Goal: Task Accomplishment & Management: Manage account settings

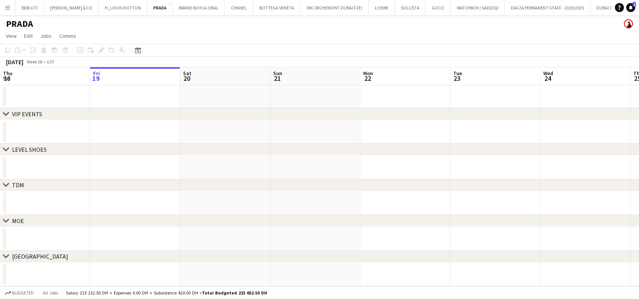
click at [1, 6] on button "Menu" at bounding box center [7, 7] width 15 height 15
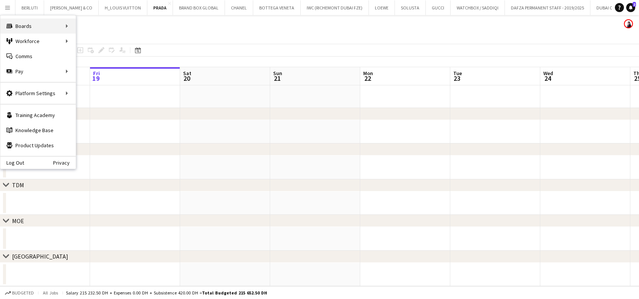
click at [31, 21] on div "Boards Boards" at bounding box center [37, 25] width 75 height 15
click at [99, 26] on link "Boards" at bounding box center [113, 25] width 75 height 15
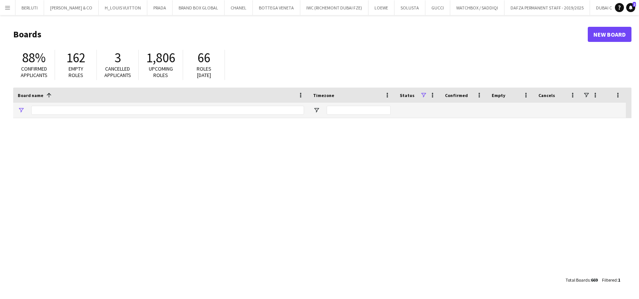
type input "*****"
click at [69, 119] on link "SIREN EVENTS" at bounding box center [161, 128] width 286 height 21
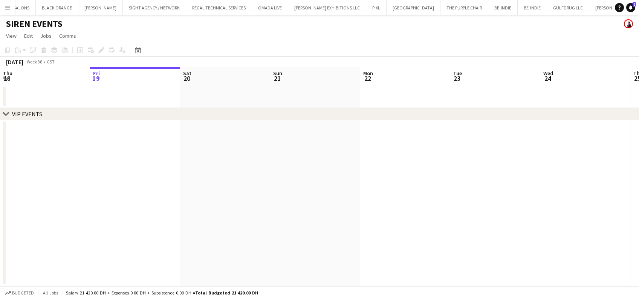
scroll to position [0, 6142]
click at [7, 8] on app-icon "Menu" at bounding box center [8, 8] width 6 height 6
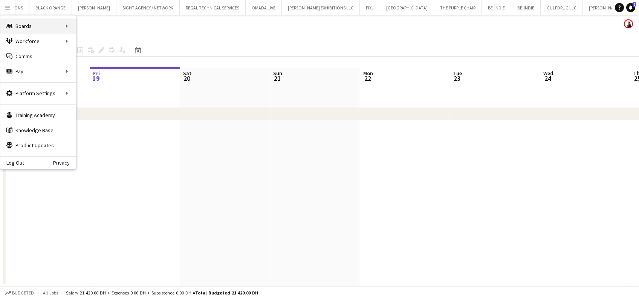
click at [31, 18] on div "Boards Boards" at bounding box center [37, 25] width 75 height 15
click at [106, 24] on link "Boards" at bounding box center [113, 25] width 75 height 15
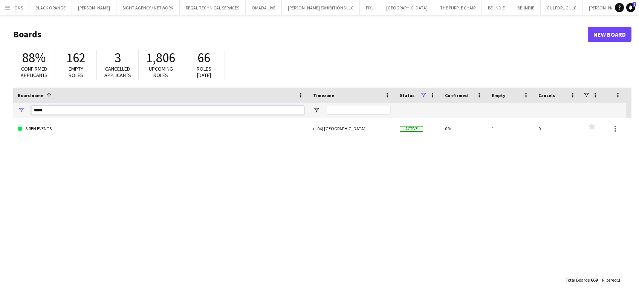
click at [54, 112] on input "*****" at bounding box center [167, 110] width 273 height 9
type input "*"
type input "******"
click at [32, 129] on link "VAN CLEEF (RICHEMONT DUBAI FZE)" at bounding box center [161, 128] width 286 height 21
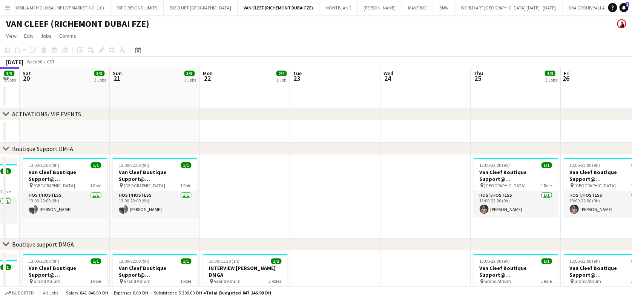
scroll to position [0, 380]
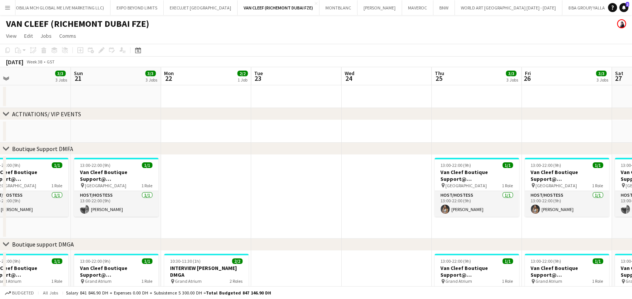
drag, startPoint x: 465, startPoint y: 164, endPoint x: 265, endPoint y: 199, distance: 202.4
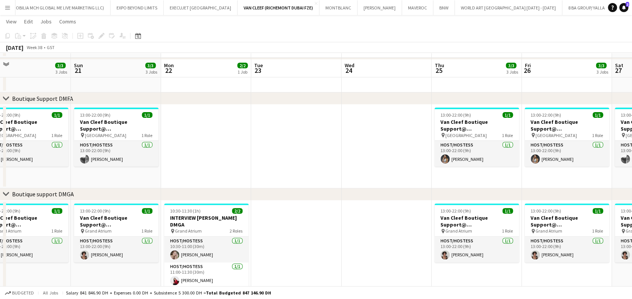
scroll to position [55, 0]
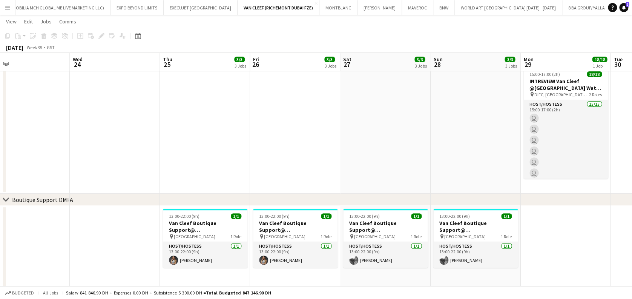
drag, startPoint x: 534, startPoint y: 167, endPoint x: 341, endPoint y: 155, distance: 194.1
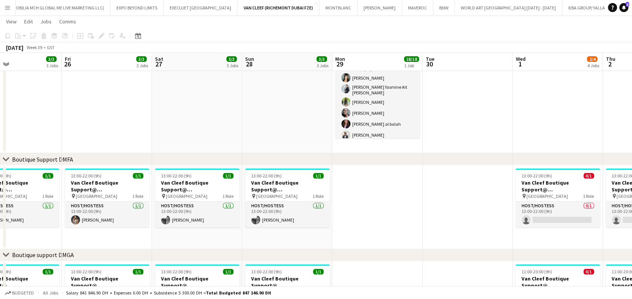
scroll to position [0, 341]
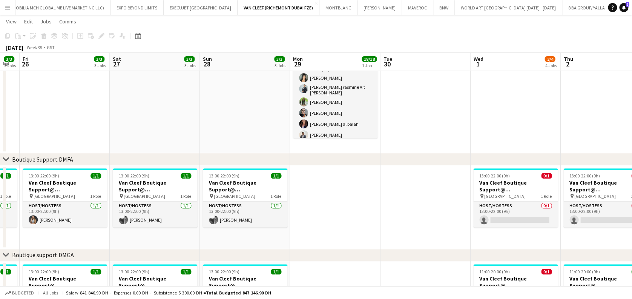
drag, startPoint x: 603, startPoint y: 223, endPoint x: 177, endPoint y: 253, distance: 427.3
click at [177, 253] on div "chevron-right ACTIVATIONS/ VIP EVENTS chevron-right Boutique Support DMFA chevr…" at bounding box center [316, 281] width 632 height 694
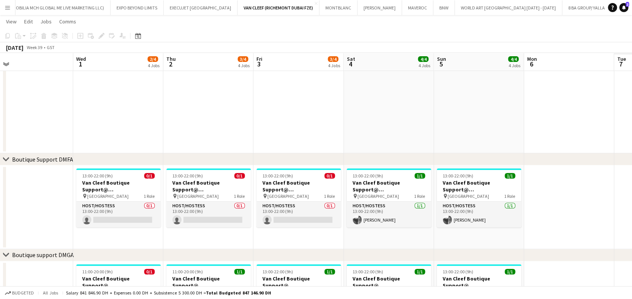
scroll to position [0, 219]
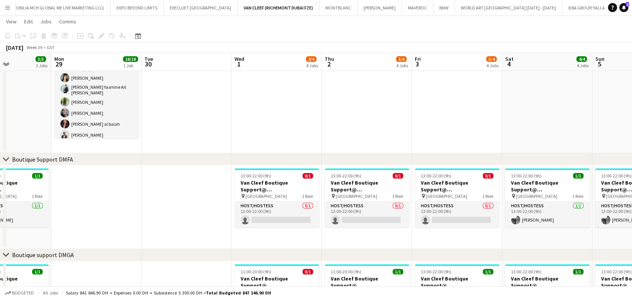
drag, startPoint x: 478, startPoint y: 220, endPoint x: 191, endPoint y: 240, distance: 287.5
click at [191, 240] on app-calendar-viewport "Fri 26 3/3 3 Jobs Sat 27 3/3 3 Jobs Sun 28 3/3 3 Jobs Mon 29 18/18 1 Job Tue 30…" at bounding box center [316, 281] width 632 height 694
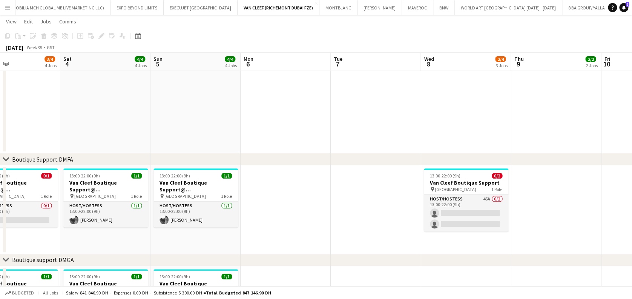
scroll to position [0, 232]
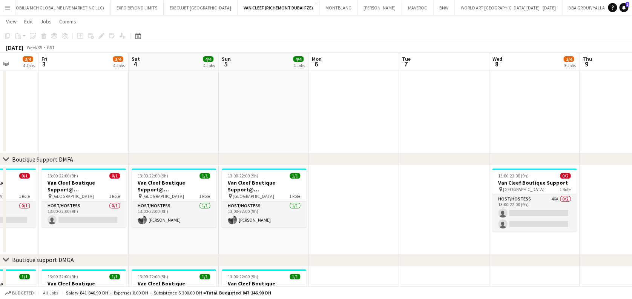
drag, startPoint x: 604, startPoint y: 235, endPoint x: 231, endPoint y: 267, distance: 374.5
click at [231, 267] on app-calendar-viewport "Tue 30 Wed 1 2/4 4 Jobs Thu 2 3/4 4 Jobs Fri 3 3/4 4 Jobs Sat 4 4/4 4 Jobs Sun …" at bounding box center [316, 283] width 632 height 699
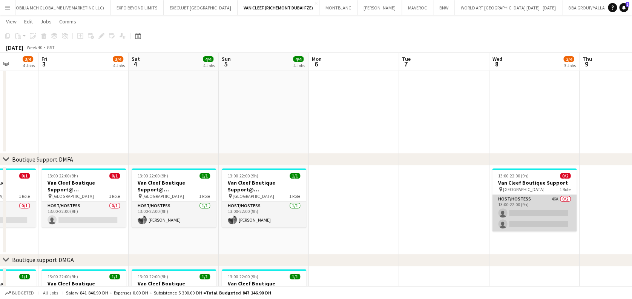
click at [517, 208] on app-card-role "Host/Hostess 46A 0/2 13:00-22:00 (9h) single-neutral-actions single-neutral-act…" at bounding box center [534, 212] width 84 height 37
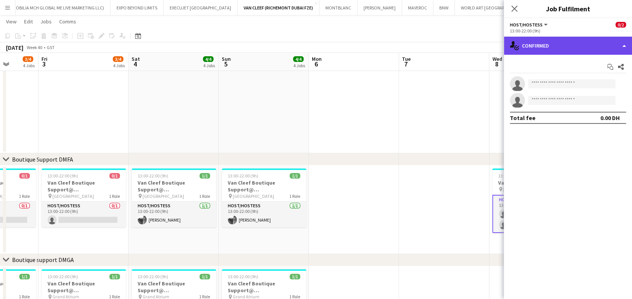
click at [594, 40] on div "single-neutral-actions-check-2 Confirmed" at bounding box center [568, 46] width 128 height 18
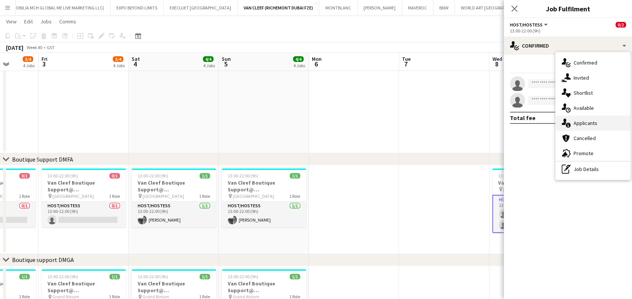
click at [596, 122] on span "Applicants" at bounding box center [585, 122] width 24 height 7
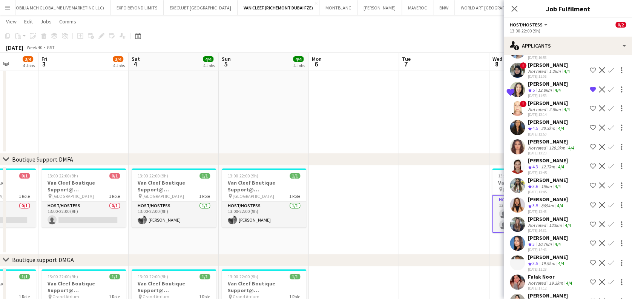
scroll to position [681, 0]
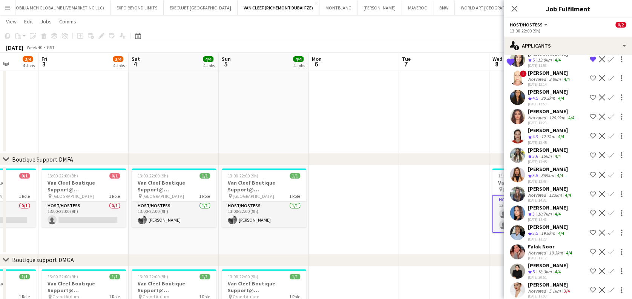
click at [590, 286] on app-icon "Shortlist crew" at bounding box center [593, 289] width 6 height 6
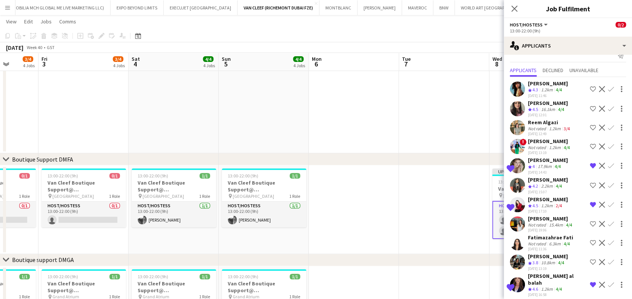
scroll to position [0, 0]
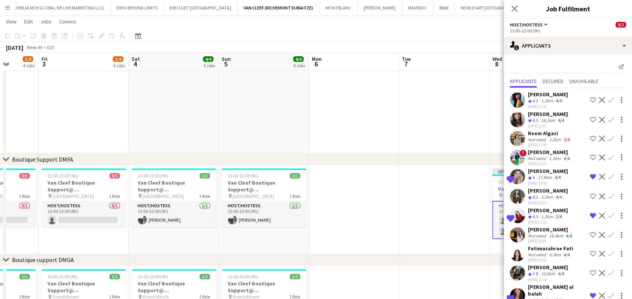
click at [449, 121] on app-date-cell at bounding box center [444, 88] width 90 height 130
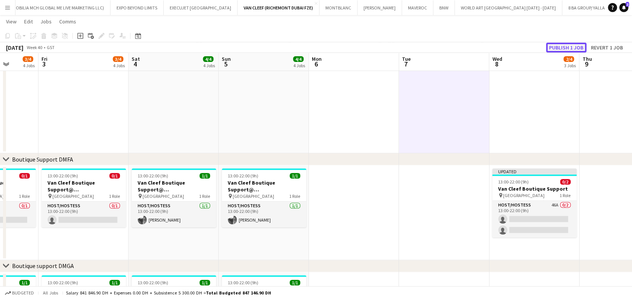
click at [561, 44] on button "Publish 1 job" at bounding box center [566, 48] width 40 height 10
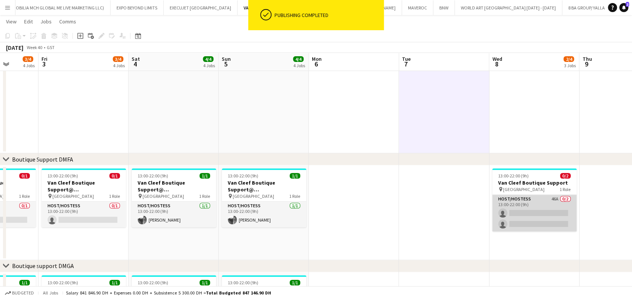
click at [533, 208] on app-card-role "Host/Hostess 46A 0/2 13:00-22:00 (9h) single-neutral-actions single-neutral-act…" at bounding box center [534, 212] width 84 height 37
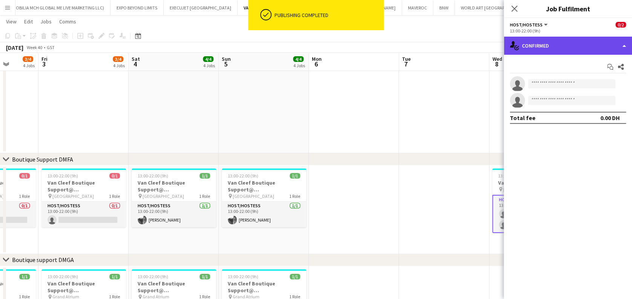
click at [586, 43] on div "single-neutral-actions-check-2 Confirmed" at bounding box center [568, 46] width 128 height 18
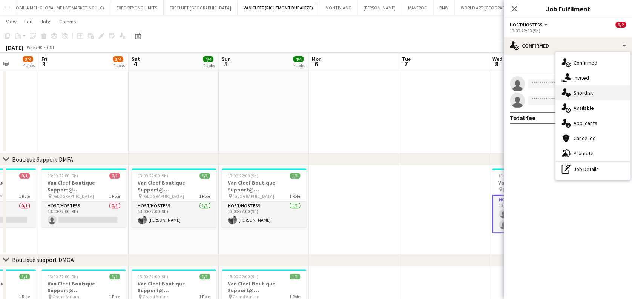
click at [576, 90] on span "Shortlist" at bounding box center [582, 92] width 19 height 7
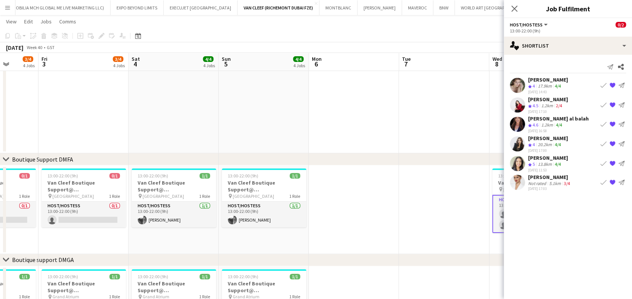
click at [522, 175] on app-user-avatar at bounding box center [517, 182] width 15 height 15
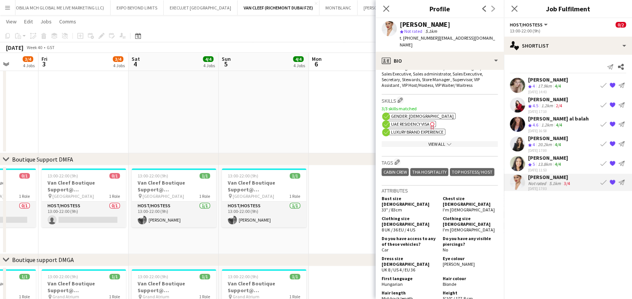
scroll to position [285, 0]
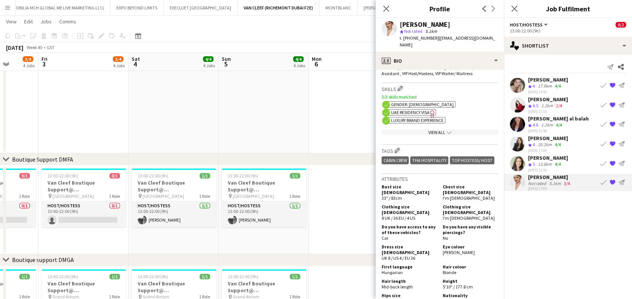
click at [458, 130] on div "View All chevron-down" at bounding box center [439, 132] width 116 height 6
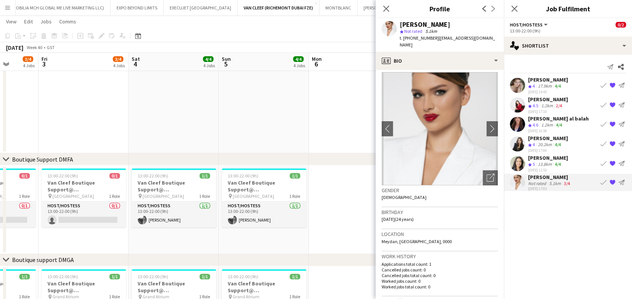
scroll to position [0, 0]
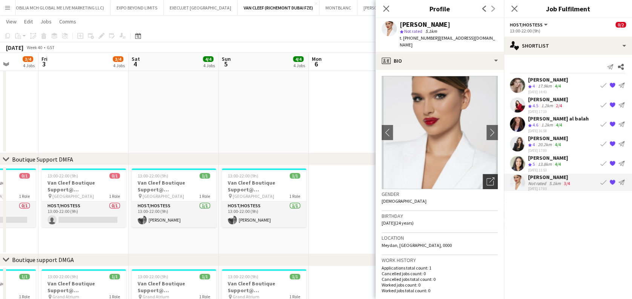
click at [486, 177] on icon "Open photos pop-in" at bounding box center [490, 181] width 8 height 8
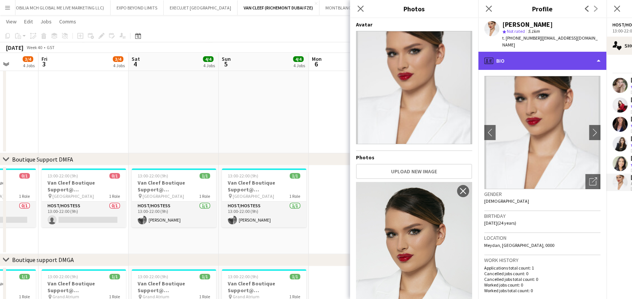
click at [539, 52] on div "profile Bio" at bounding box center [542, 61] width 128 height 18
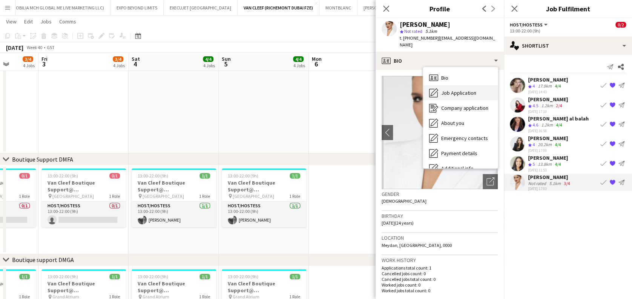
click at [472, 89] on span "Job Application" at bounding box center [458, 92] width 35 height 7
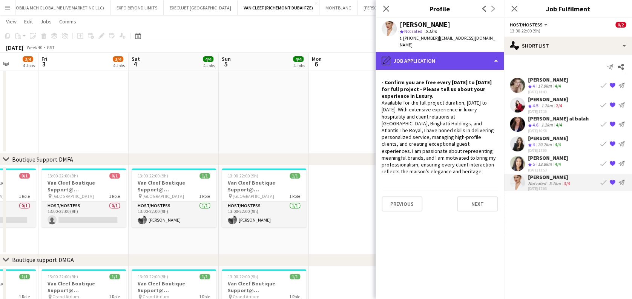
click at [478, 57] on div "pencil4 Job Application" at bounding box center [439, 61] width 128 height 18
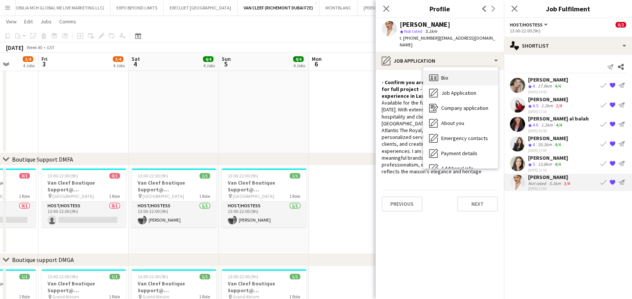
click at [468, 72] on div "Bio Bio" at bounding box center [460, 77] width 75 height 15
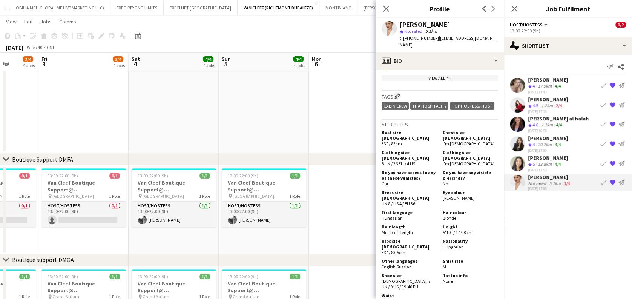
scroll to position [348, 0]
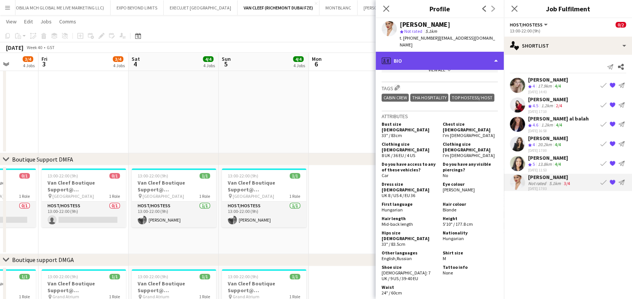
click at [488, 60] on div "profile Bio" at bounding box center [439, 61] width 128 height 18
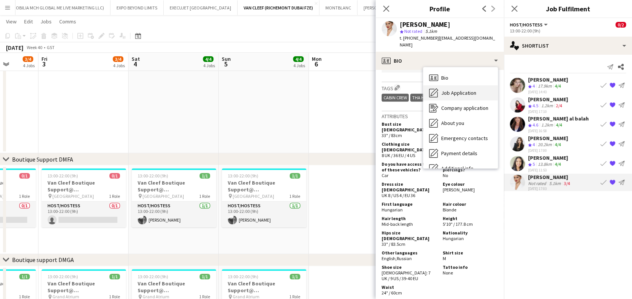
click at [478, 85] on div "Job Application Job Application" at bounding box center [460, 92] width 75 height 15
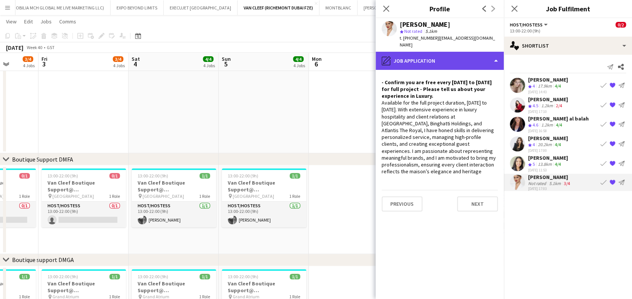
click at [485, 52] on div "pencil4 Job Application" at bounding box center [439, 61] width 128 height 18
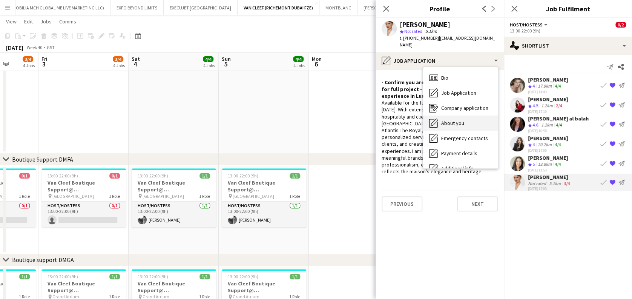
click at [469, 115] on div "About you About you" at bounding box center [460, 122] width 75 height 15
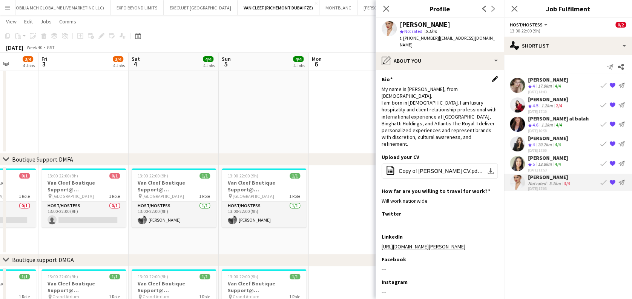
click at [492, 76] on app-icon "Edit this field" at bounding box center [495, 79] width 6 height 6
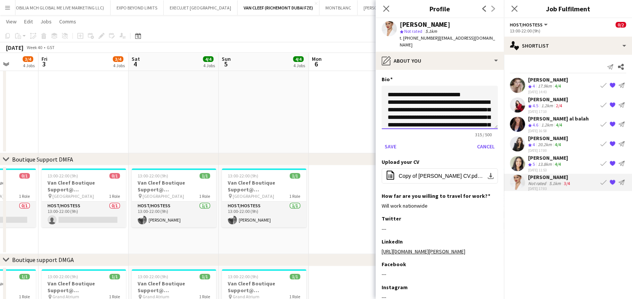
click at [449, 97] on textarea "**********" at bounding box center [439, 107] width 116 height 43
click at [461, 102] on textarea "**********" at bounding box center [439, 107] width 116 height 43
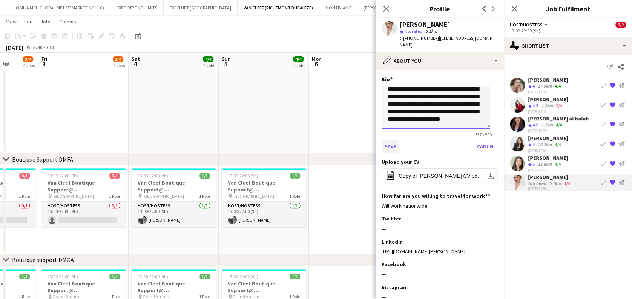
type textarea "**********"
click at [390, 140] on button "Save" at bounding box center [390, 146] width 18 height 12
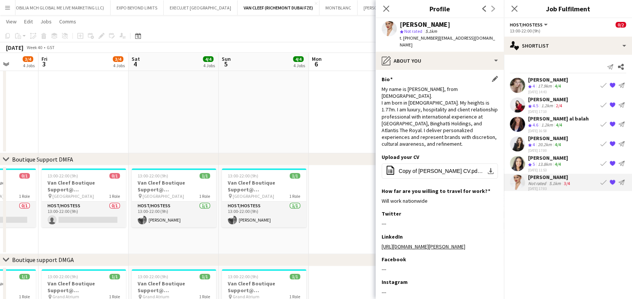
click at [519, 175] on app-user-avatar at bounding box center [517, 182] width 15 height 15
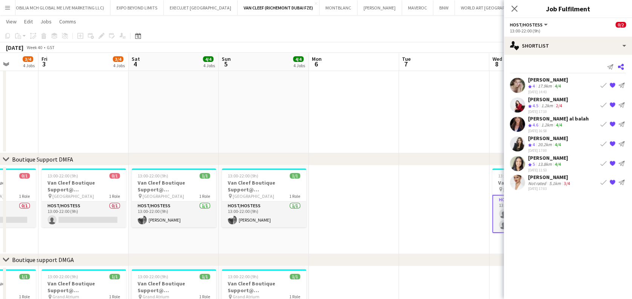
click at [622, 66] on icon at bounding box center [620, 67] width 6 height 6
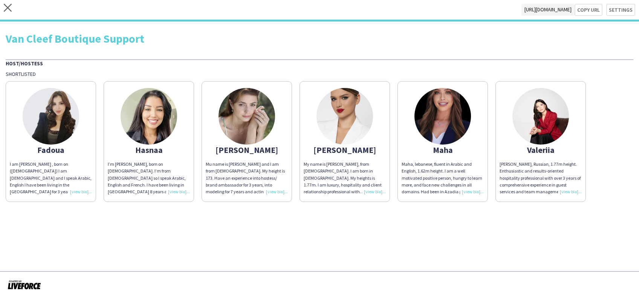
click at [347, 118] on img at bounding box center [345, 116] width 57 height 57
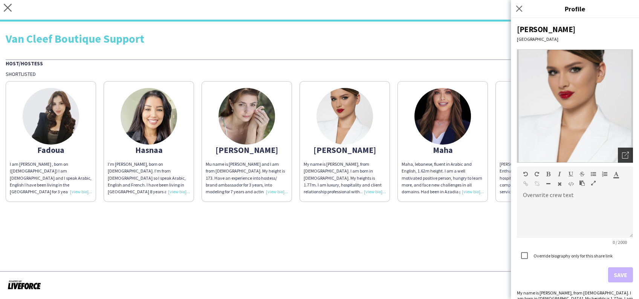
click at [618, 161] on div "Open photos pop-in" at bounding box center [625, 154] width 15 height 15
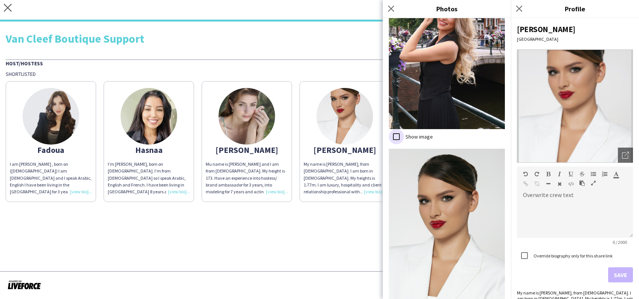
scroll to position [755, 0]
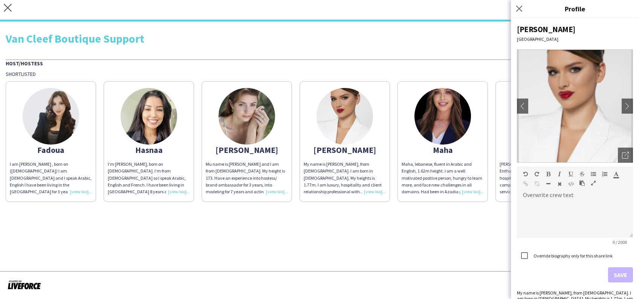
scroll to position [31, 0]
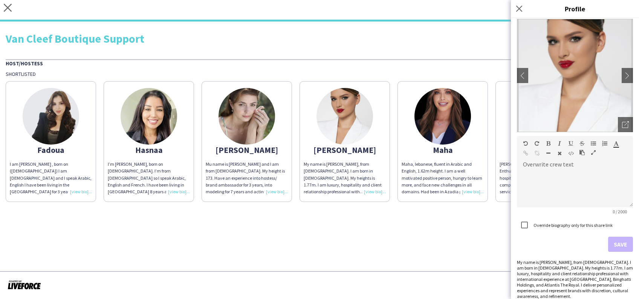
click at [454, 202] on div "Van Cleef Boutique Support Host/Hostess Shortlisted Fadoua I am [PERSON_NAME] ,…" at bounding box center [319, 114] width 639 height 186
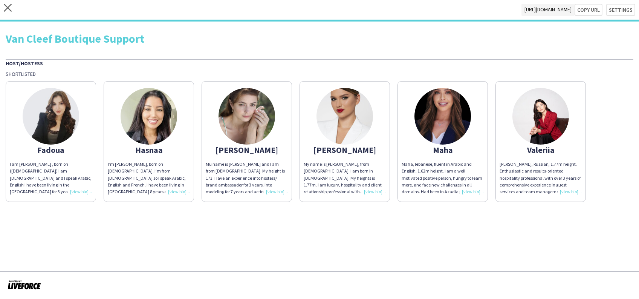
click at [58, 129] on img at bounding box center [51, 116] width 57 height 57
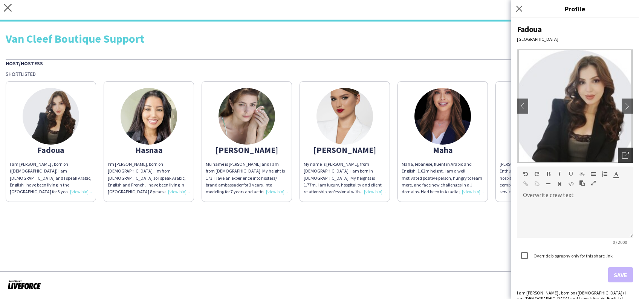
click at [623, 158] on div "Open photos pop-in" at bounding box center [625, 154] width 15 height 15
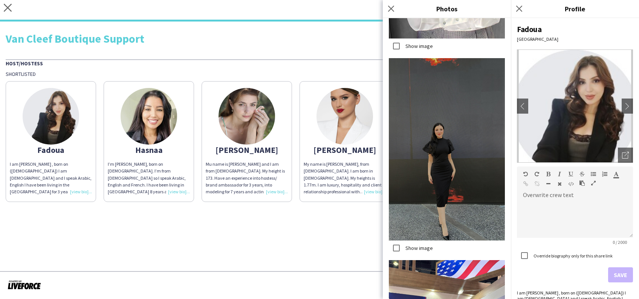
scroll to position [713, 0]
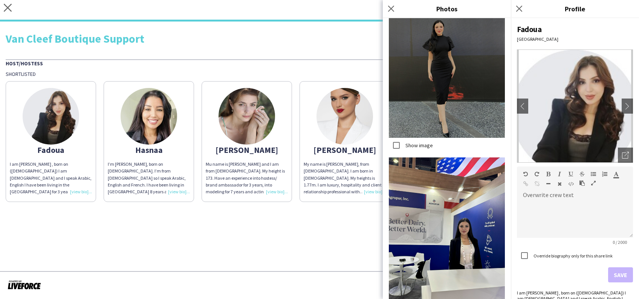
click at [292, 253] on app-share-pages "close [URL][DOMAIN_NAME] Copy url Settings Van Cleef Boutique Support Host/Host…" at bounding box center [319, 149] width 639 height 299
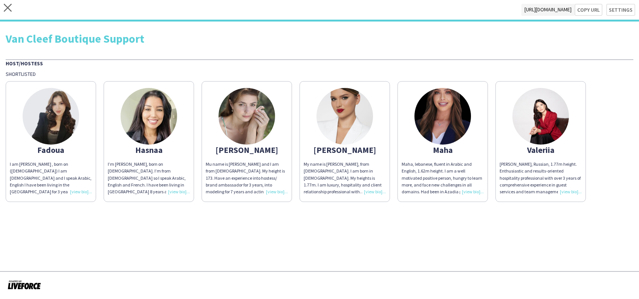
click at [145, 124] on img at bounding box center [149, 116] width 57 height 57
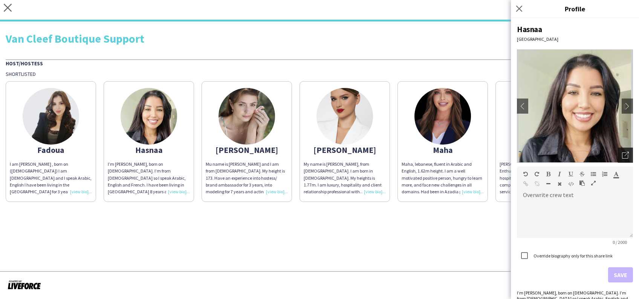
click at [618, 154] on div "Open photos pop-in" at bounding box center [625, 154] width 15 height 15
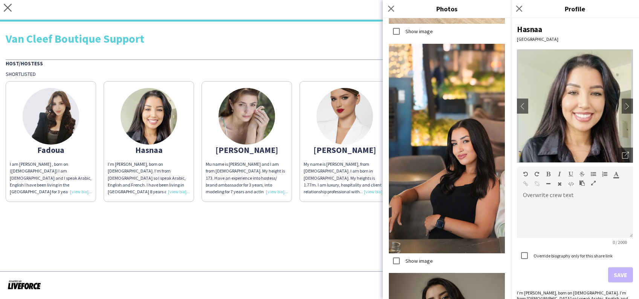
scroll to position [3294, 0]
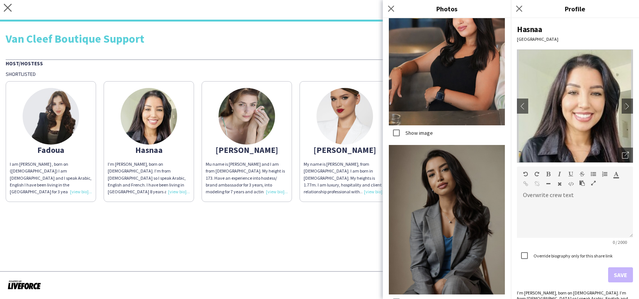
click at [341, 257] on app-share-pages "close [URL][DOMAIN_NAME] Copy url Settings Van Cleef Boutique Support Host/Host…" at bounding box center [319, 149] width 639 height 299
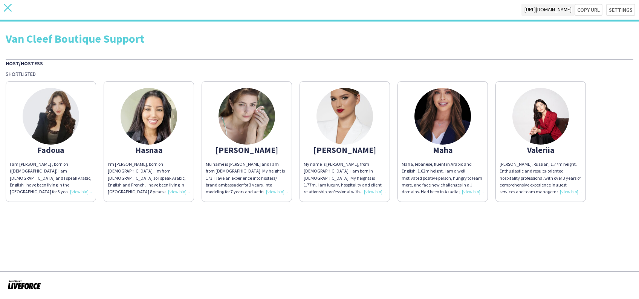
click at [7, 6] on icon "close" at bounding box center [8, 8] width 8 height 8
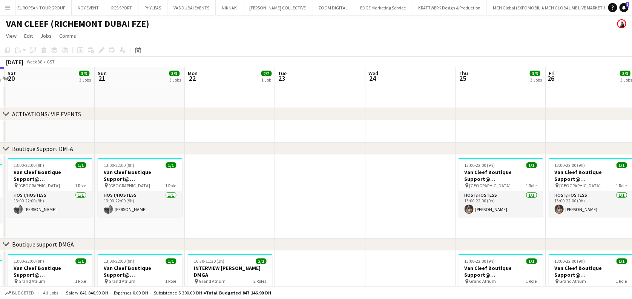
scroll to position [0, 364]
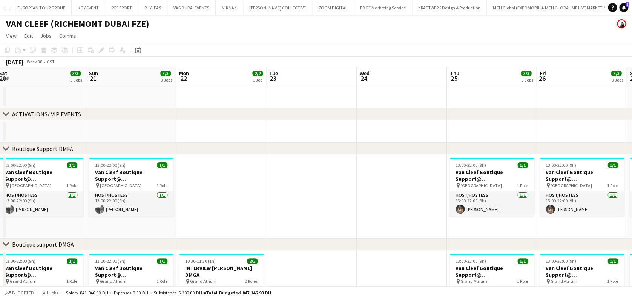
drag, startPoint x: 478, startPoint y: 193, endPoint x: 293, endPoint y: 187, distance: 184.4
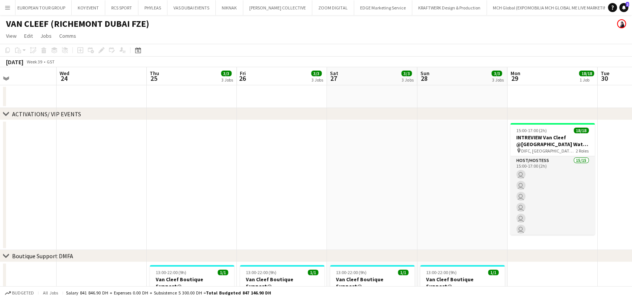
drag, startPoint x: 567, startPoint y: 212, endPoint x: 366, endPoint y: 220, distance: 200.3
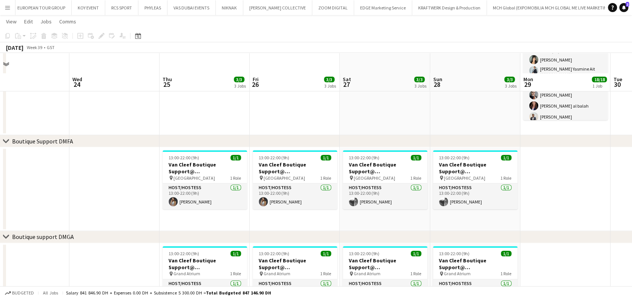
scroll to position [134, 0]
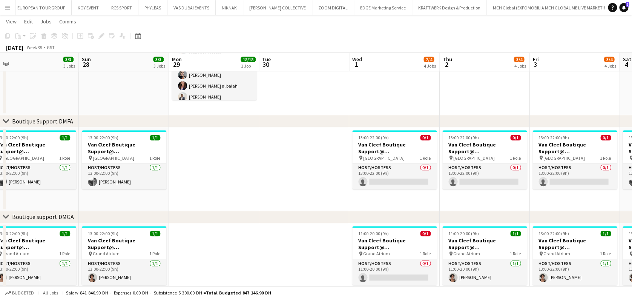
drag, startPoint x: 361, startPoint y: 190, endPoint x: 228, endPoint y: 193, distance: 133.5
click at [228, 193] on app-calendar-viewport "Wed 24 Thu 25 3/3 3 Jobs Fri 26 3/3 3 Jobs Sat 27 3/3 3 Jobs Sun 28 3/3 3 Jobs …" at bounding box center [316, 243] width 632 height 694
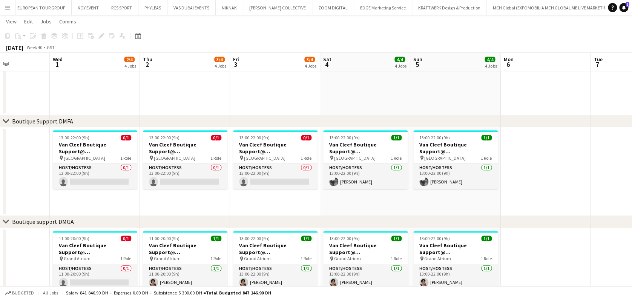
drag, startPoint x: 502, startPoint y: 163, endPoint x: 262, endPoint y: 170, distance: 240.6
click at [262, 170] on app-calendar-viewport "Sun 28 3/3 3 Jobs Mon 29 18/18 1 Job Tue 30 Wed 1 2/4 4 Jobs Thu 2 3/4 4 Jobs F…" at bounding box center [316, 245] width 632 height 699
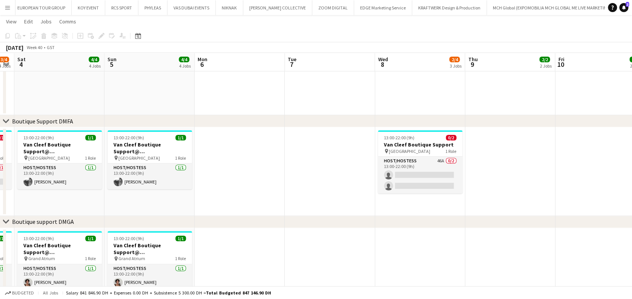
drag, startPoint x: 259, startPoint y: 196, endPoint x: 170, endPoint y: 190, distance: 89.9
click at [170, 190] on app-calendar-viewport "Tue 30 Wed 1 2/4 4 Jobs Thu 2 3/4 4 Jobs Fri 3 3/4 4 Jobs Sat 4 4/4 4 Jobs Sun …" at bounding box center [316, 245] width 632 height 699
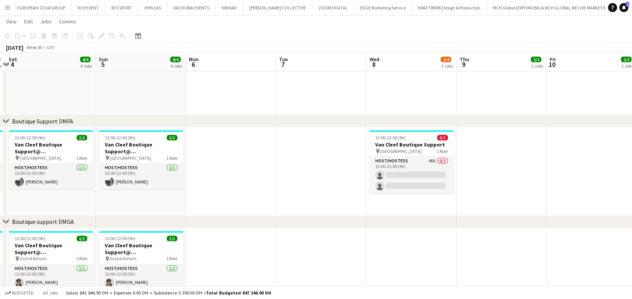
click at [417, 194] on app-date-cell "13:00-22:00 (9h) 0/2 Van Cleef Boutique Support pin [GEOGRAPHIC_DATA] 1 Role Ho…" at bounding box center [411, 171] width 90 height 89
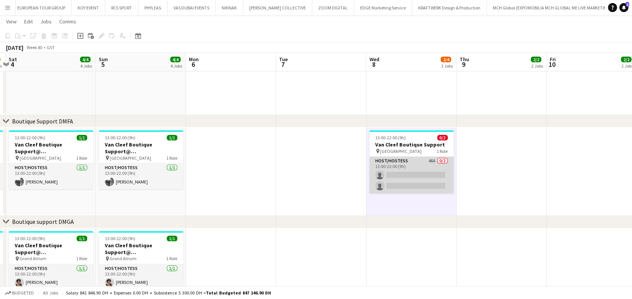
click at [418, 169] on app-card-role "Host/Hostess 46A 0/2 13:00-22:00 (9h) single-neutral-actions single-neutral-act…" at bounding box center [411, 174] width 84 height 37
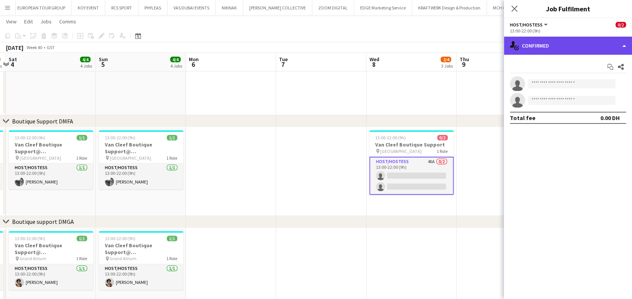
click at [555, 39] on div "single-neutral-actions-check-2 Confirmed" at bounding box center [568, 46] width 128 height 18
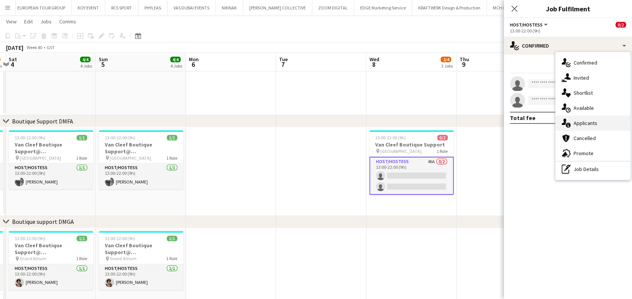
click at [579, 127] on div "single-neutral-actions-information Applicants" at bounding box center [592, 122] width 75 height 15
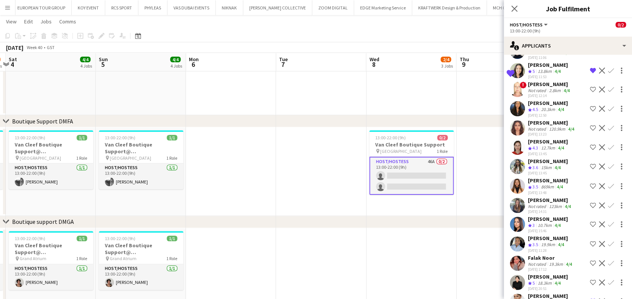
scroll to position [681, 0]
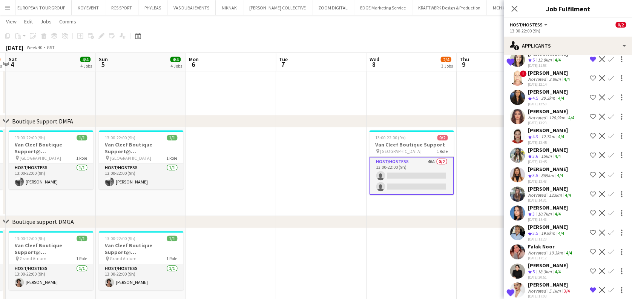
click at [543, 288] on div "Not rated" at bounding box center [538, 291] width 20 height 6
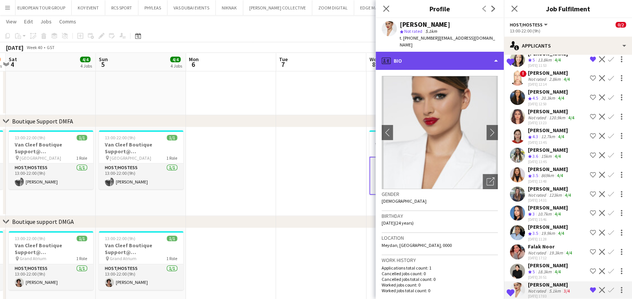
click at [442, 58] on div "profile Bio" at bounding box center [439, 61] width 128 height 18
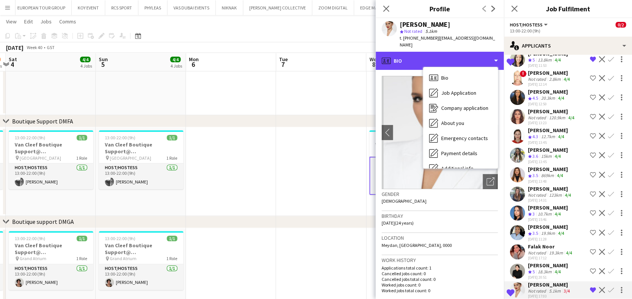
scroll to position [55, 0]
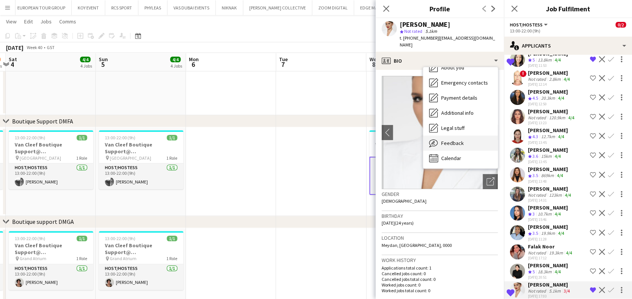
click at [467, 135] on div "Feedback Feedback" at bounding box center [460, 142] width 75 height 15
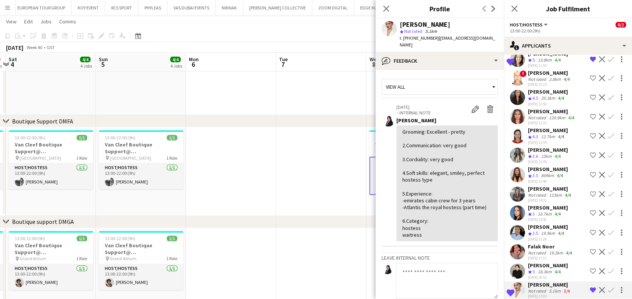
click at [315, 171] on app-date-cell at bounding box center [321, 171] width 90 height 89
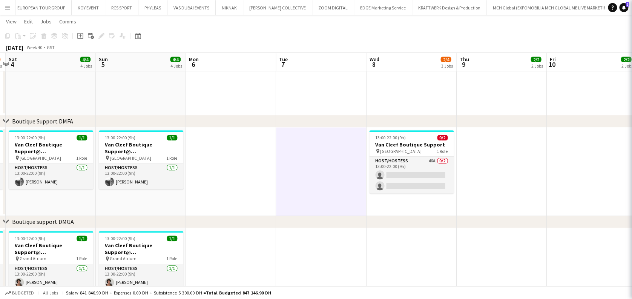
scroll to position [0, 0]
click at [6, 8] on app-icon "Menu" at bounding box center [8, 8] width 6 height 6
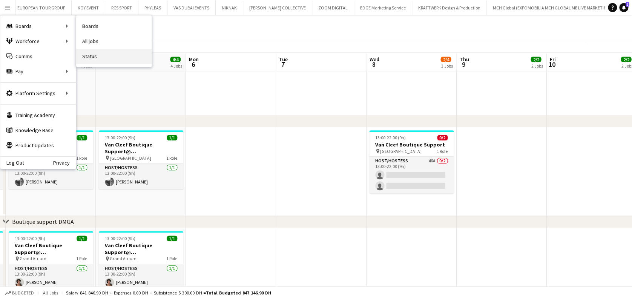
click at [103, 54] on link "Status" at bounding box center [113, 56] width 75 height 15
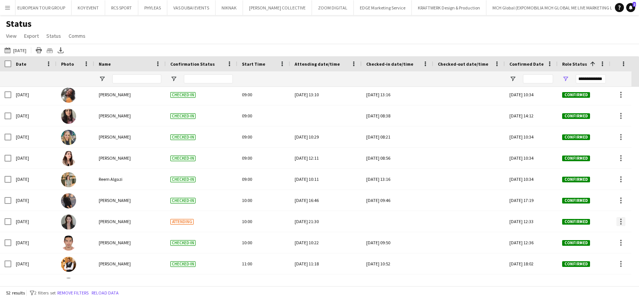
click at [618, 222] on div at bounding box center [621, 221] width 9 height 9
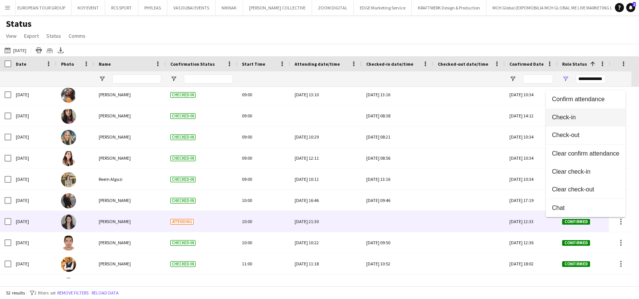
click at [591, 120] on span "Check-in" at bounding box center [585, 117] width 67 height 7
